Goal: Entertainment & Leisure: Consume media (video, audio)

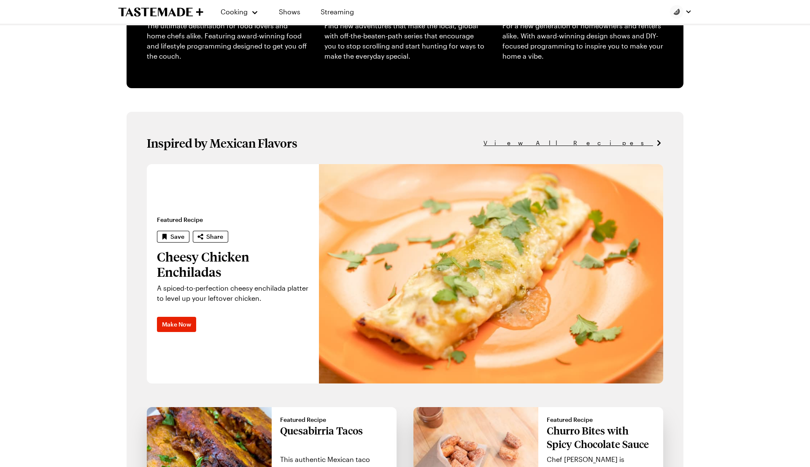
scroll to position [434, 0]
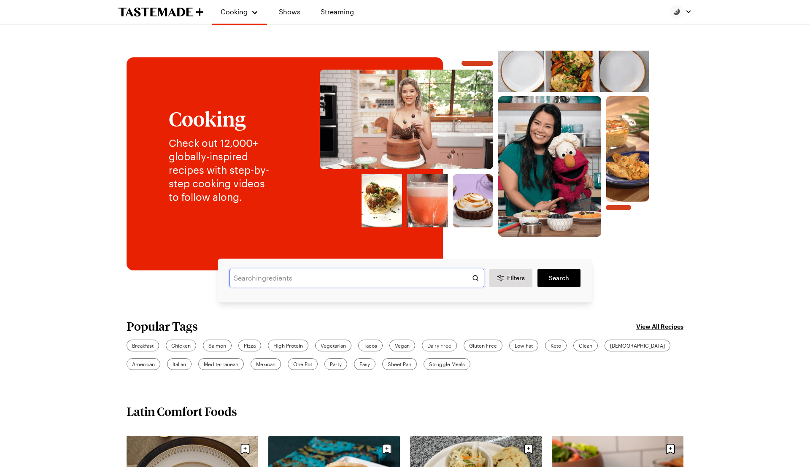
click at [243, 281] on input "text" at bounding box center [356, 278] width 255 height 19
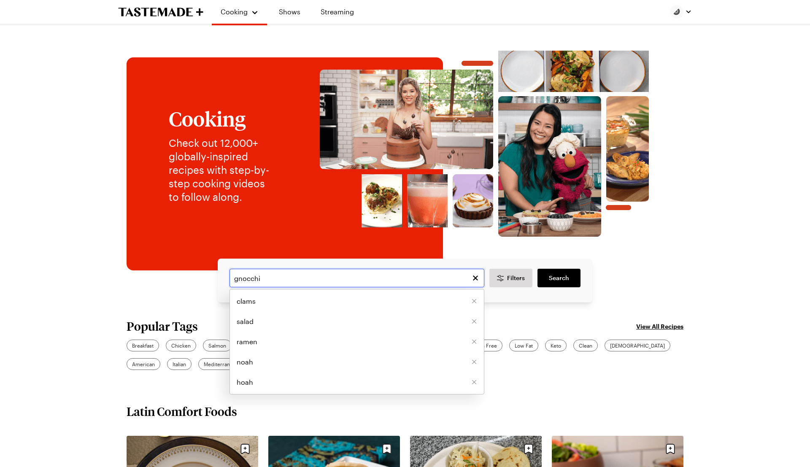
type input "gnocchi"
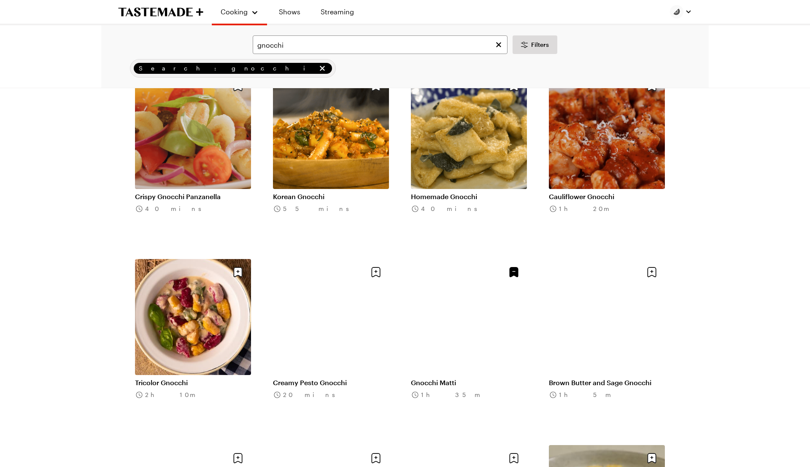
scroll to position [282, 0]
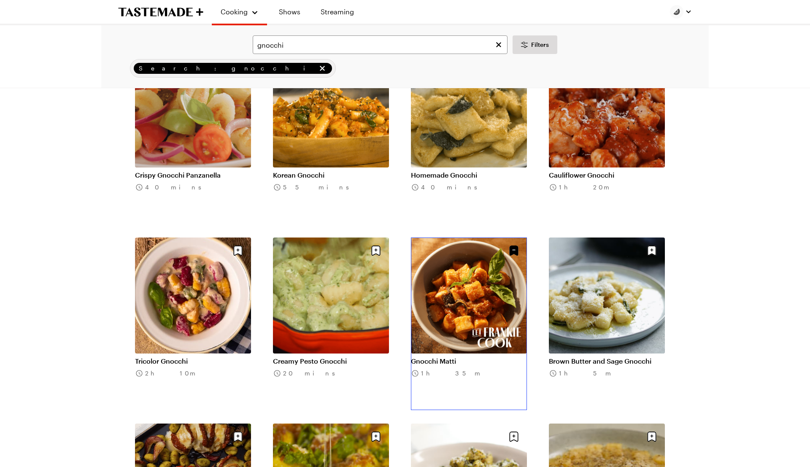
click at [488, 357] on link "Gnocchi Matti" at bounding box center [469, 361] width 116 height 8
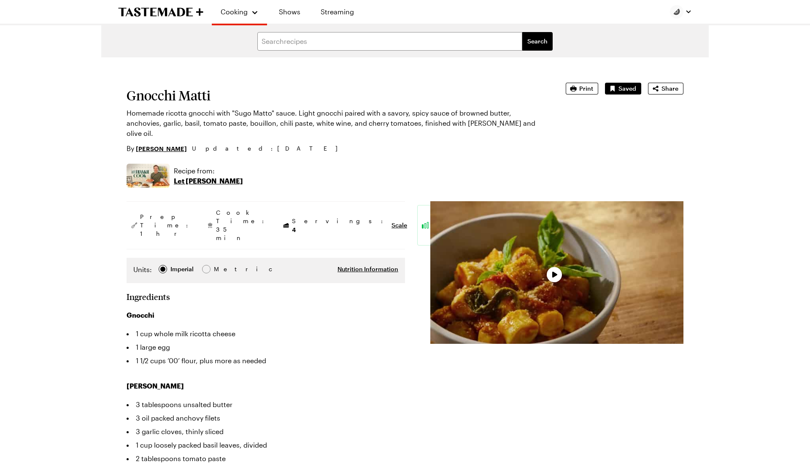
type textarea "x"
click at [563, 261] on div "Video Player" at bounding box center [556, 272] width 253 height 143
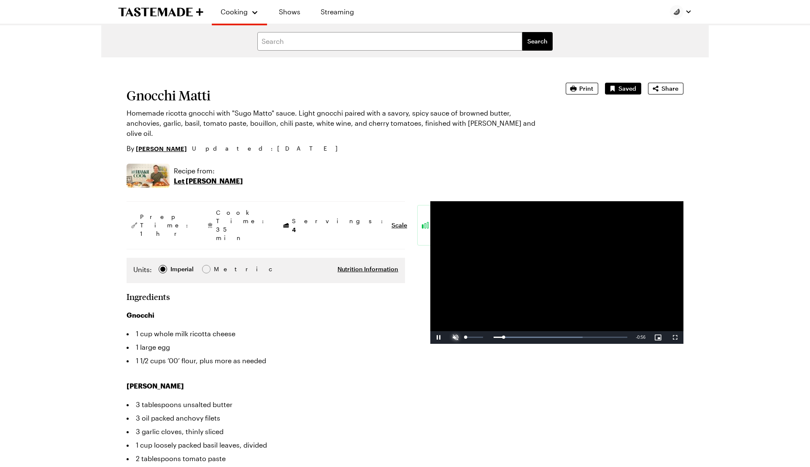
click at [456, 337] on span "Video Player" at bounding box center [455, 337] width 17 height 0
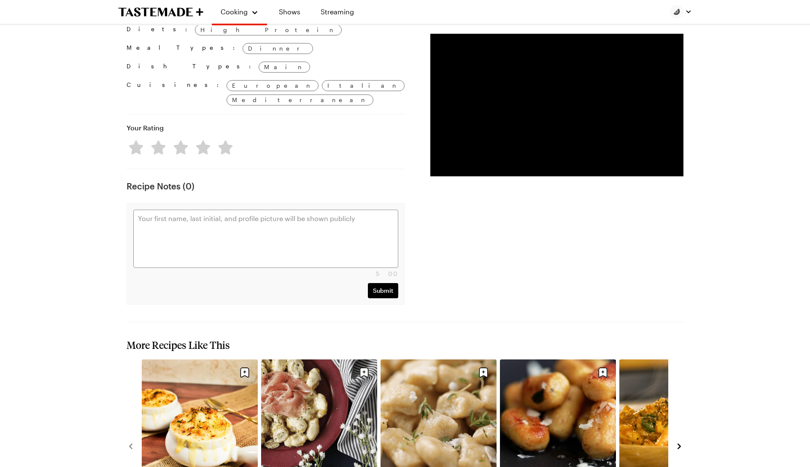
scroll to position [1146, 0]
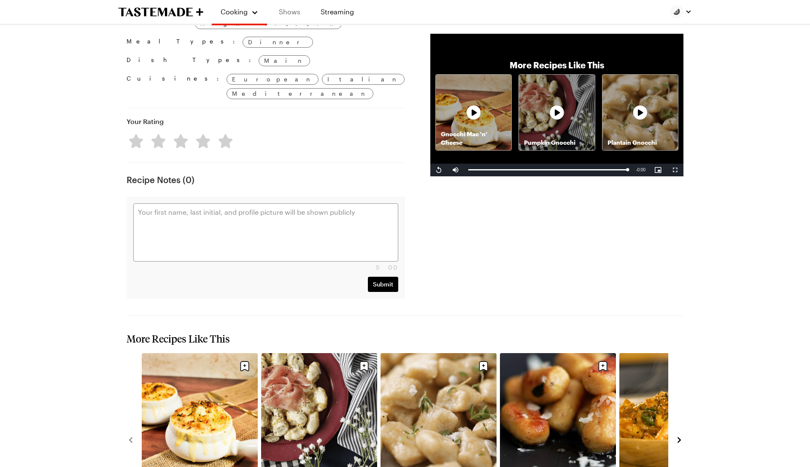
click at [297, 12] on link "Shows" at bounding box center [289, 12] width 38 height 24
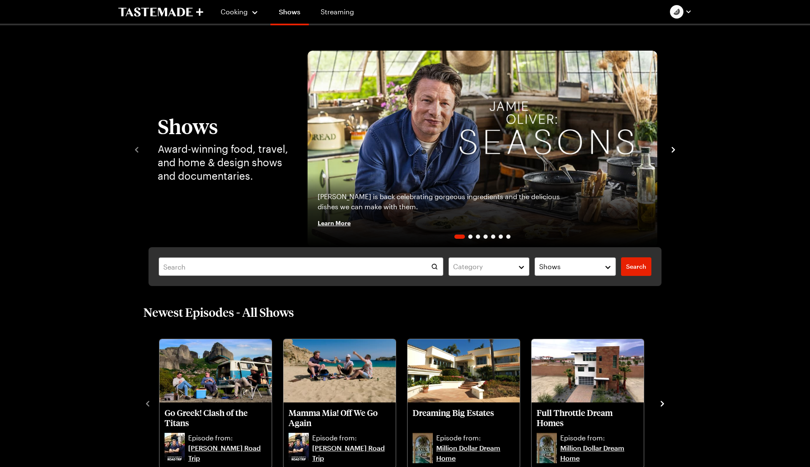
click at [274, 254] on div "Category Shows Search Search" at bounding box center [404, 266] width 513 height 39
click at [274, 262] on input "text" at bounding box center [301, 266] width 285 height 19
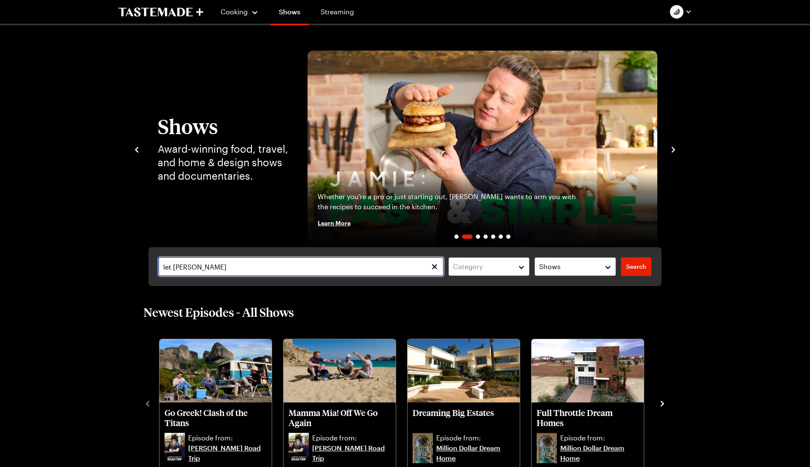
type input "let [PERSON_NAME]"
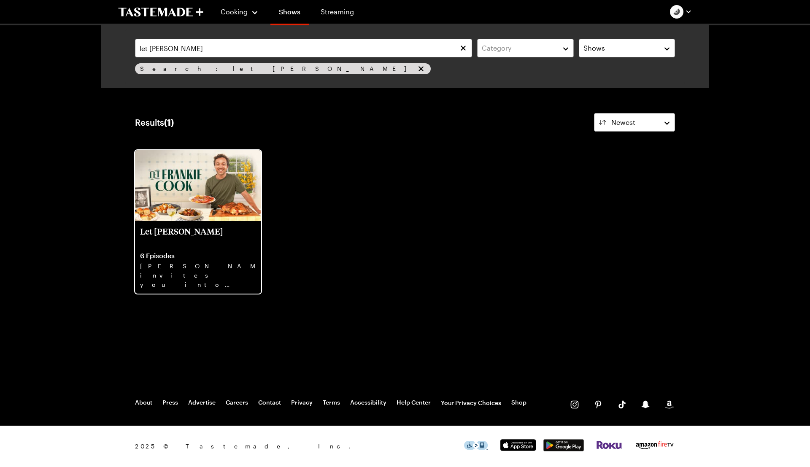
click at [193, 200] on img at bounding box center [198, 185] width 126 height 71
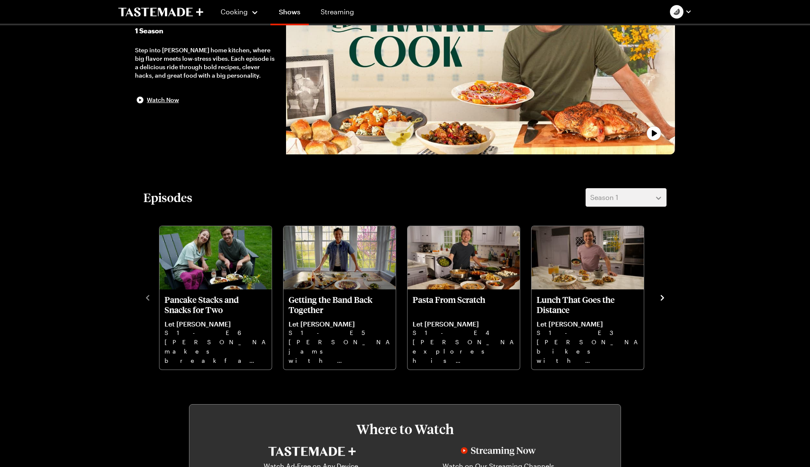
scroll to position [152, 0]
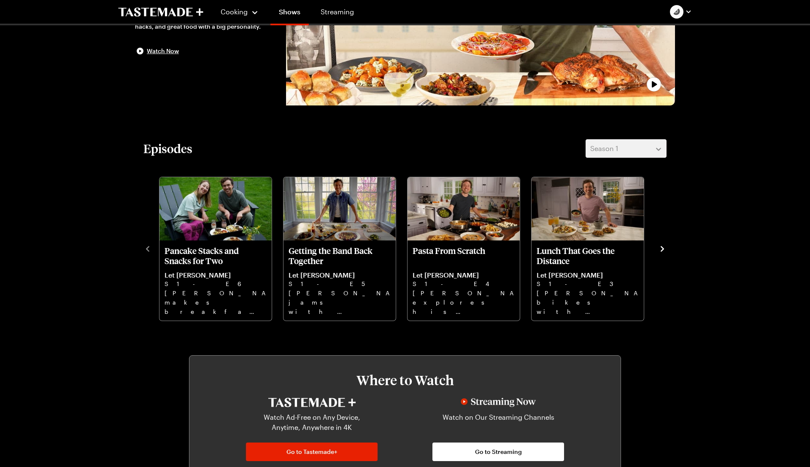
click at [663, 248] on icon "navigate to next item" at bounding box center [662, 248] width 3 height 5
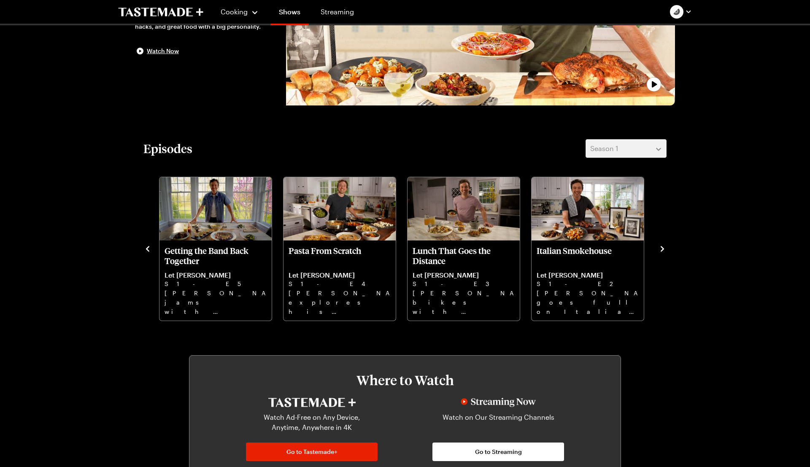
click at [661, 249] on icon "navigate to next item" at bounding box center [662, 249] width 8 height 8
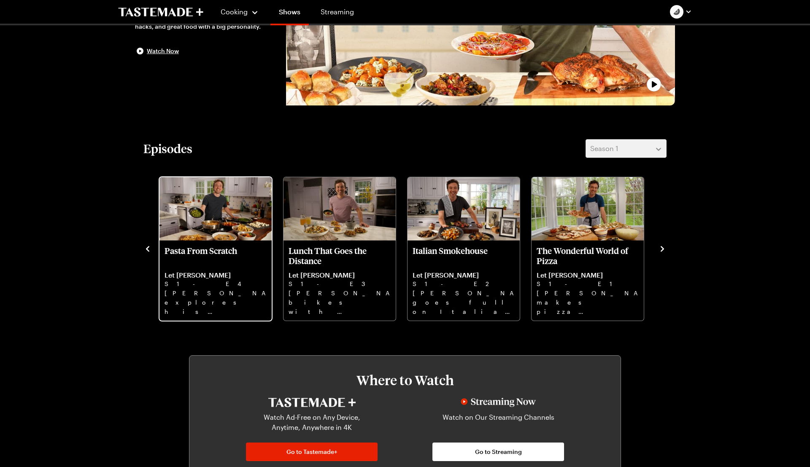
click at [229, 205] on img "Pasta From Scratch" at bounding box center [215, 208] width 112 height 63
